Goal: Information Seeking & Learning: Find specific fact

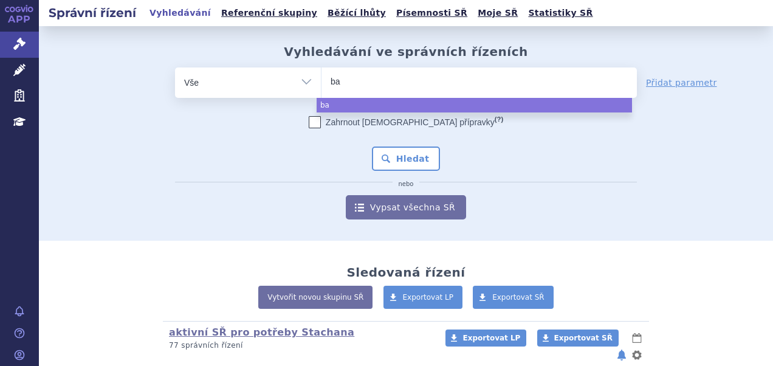
select select
type input "bave"
type input "bavenc"
type input "bavencio"
select select "bavencio"
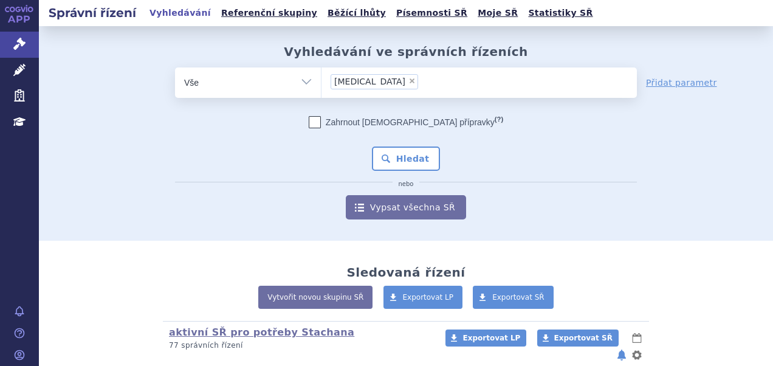
click at [415, 143] on div "Zahrnout bratrské přípravky (?) Hledat nebo Vypsat všechna SŘ" at bounding box center [406, 167] width 462 height 103
click at [411, 156] on button "Hledat" at bounding box center [406, 159] width 69 height 24
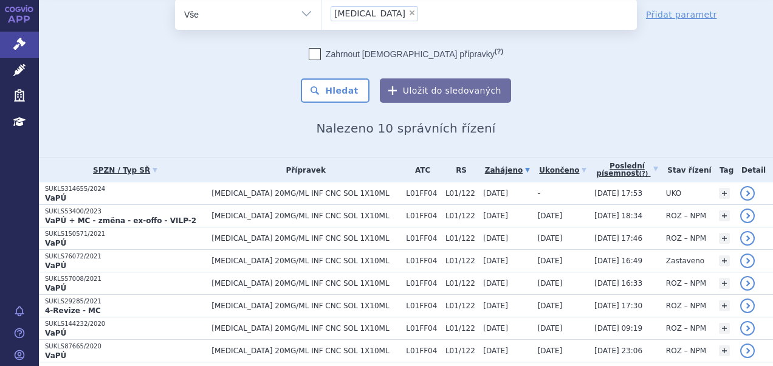
scroll to position [61, 0]
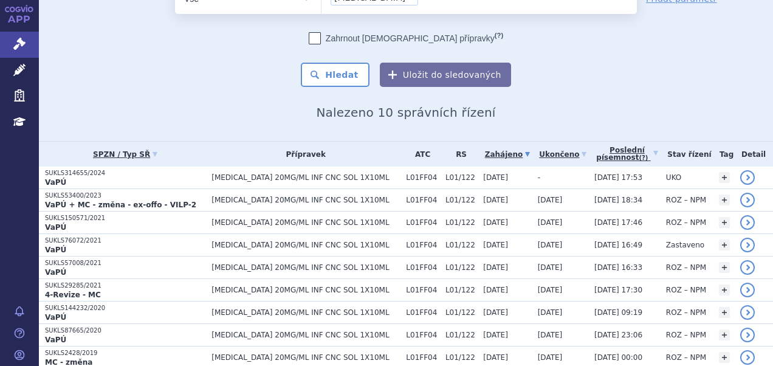
click at [348, 173] on span "[MEDICAL_DATA] 20MG/ML INF CNC SOL 1X10ML" at bounding box center [306, 177] width 188 height 9
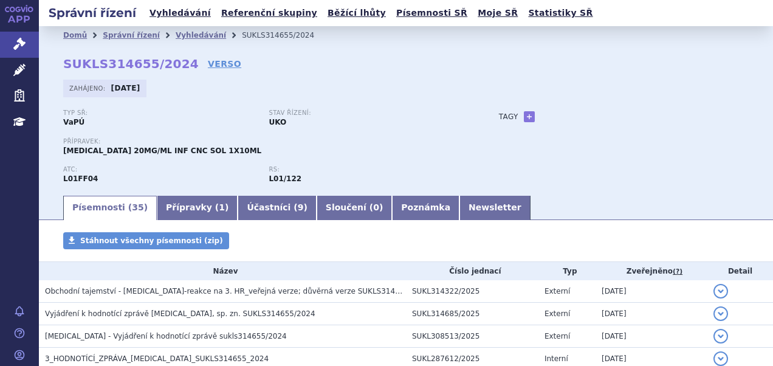
scroll to position [243, 0]
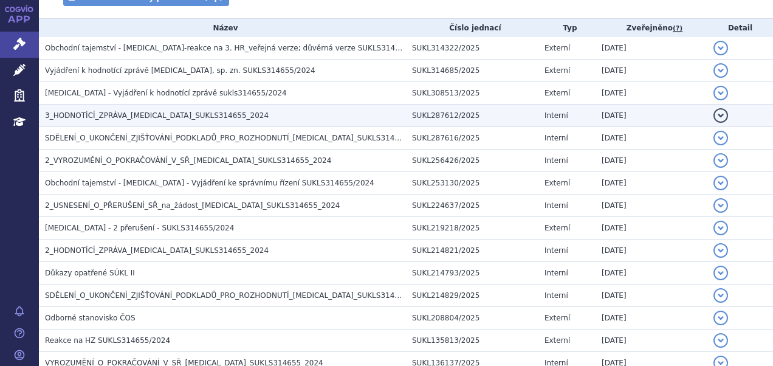
click at [97, 112] on span "3_HODNOTÍCÍ_ZPRÁVA_[MEDICAL_DATA]_SUKLS314655_2024" at bounding box center [157, 115] width 224 height 9
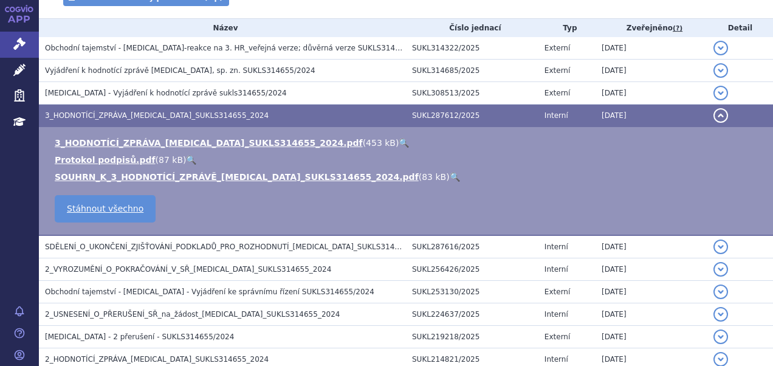
click at [399, 141] on link "🔍" at bounding box center [404, 143] width 10 height 10
